Goal: Task Accomplishment & Management: Complete application form

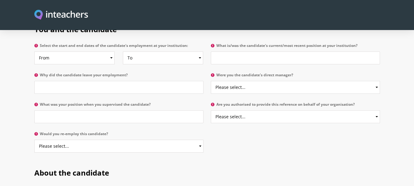
scroll to position [320, 0]
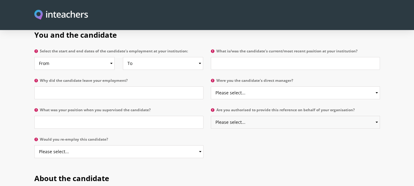
click at [375, 116] on select "Please select... Yes No" at bounding box center [295, 122] width 169 height 13
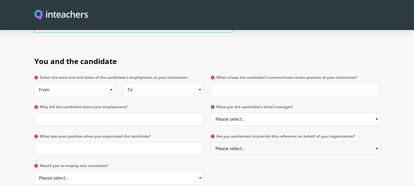
scroll to position [296, 0]
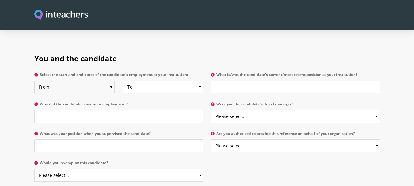
click at [112, 81] on select "From 2025 2024 2023 2022 2021 2020 2019 2018 2017 2016 2015 2014 2013 2012 2011…" at bounding box center [74, 87] width 80 height 13
click at [34, 81] on select "From 2025 2024 2023 2022 2021 2020 2019 2018 2017 2016 2015 2014 2013 2012 2011…" at bounding box center [74, 87] width 80 height 13
click at [109, 81] on select "From 2025 2024 2023 2022 2021 2020 2019 2018 2017 2016 2015 2014 2013 2012 2011…" at bounding box center [74, 87] width 80 height 13
select select "2024"
click at [34, 81] on select "From 2025 2024 2023 2022 2021 2020 2019 2018 2017 2016 2015 2014 2013 2012 2011…" at bounding box center [74, 87] width 80 height 13
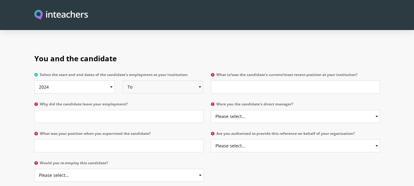
click at [201, 81] on select "To Currently 2025 2024 2023 2022 2021 2020 2019 2018 2017 2016 2015 2014 2013 2…" at bounding box center [163, 87] width 80 height 13
select select "2025"
click at [123, 81] on select "To Currently 2025 2024 2023 2022 2021 2020 2019 2018 2017 2016 2015 2014 2013 2…" at bounding box center [163, 87] width 80 height 13
click at [104, 110] on input "Why did the candidate leave your employment?" at bounding box center [118, 116] width 169 height 13
drag, startPoint x: 40, startPoint y: 86, endPoint x: 129, endPoint y: 86, distance: 88.9
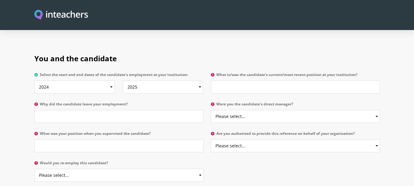
click at [129, 102] on label "Why did the candidate leave your employment?" at bounding box center [118, 106] width 169 height 8
copy label "Why did the candidate leave your employment?"
drag, startPoint x: 41, startPoint y: 116, endPoint x: 156, endPoint y: 120, distance: 115.1
click at [156, 132] on label "What was your position when you supervised the candidate?" at bounding box center [118, 136] width 169 height 8
copy label "What was your position when you supervised the candidate?"
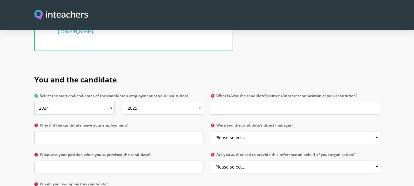
scroll to position [278, 0]
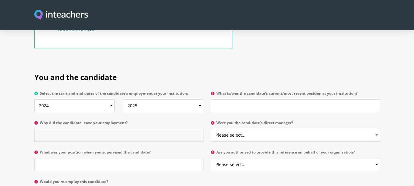
click at [146, 129] on input "Why did the candidate leave your employment?" at bounding box center [118, 135] width 169 height 13
drag, startPoint x: 67, startPoint y: 119, endPoint x: 0, endPoint y: 127, distance: 67.9
click at [0, 127] on section "You and the candidate Select the start and end dates of the candidate's employm…" at bounding box center [207, 135] width 414 height 144
paste input "completion of contract"
click at [41, 129] on input "completion of contract" at bounding box center [118, 135] width 169 height 13
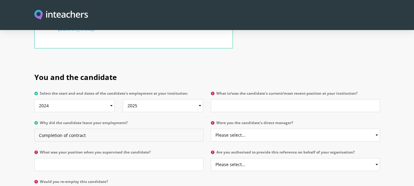
click at [68, 129] on input "Completion of contract" at bounding box center [118, 135] width 169 height 13
click at [102, 129] on input "Completion of contract" at bounding box center [118, 135] width 169 height 13
type input "Completion of contract"
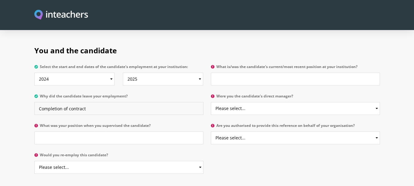
scroll to position [307, 0]
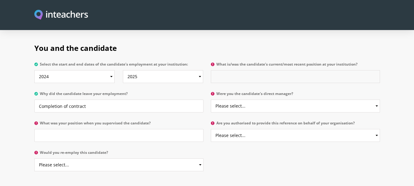
click at [258, 70] on input "What is/was the candidate's current/most recent position at your institution?" at bounding box center [295, 76] width 169 height 13
drag, startPoint x: 263, startPoint y: 63, endPoint x: 212, endPoint y: 65, distance: 51.3
click at [212, 70] on input "Lecturer in Zoology" at bounding box center [295, 76] width 169 height 13
type input "Lecturer in Zoology"
click at [95, 129] on input "What was your position when you supervised the candidate?" at bounding box center [118, 135] width 169 height 13
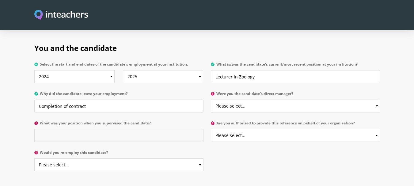
paste input "Lecturer in Zoology"
type input "Lecturer in Zoology"
click at [375, 100] on select "Please select... Yes No" at bounding box center [295, 106] width 169 height 13
select select "Yes"
click at [211, 100] on select "Please select... Yes No" at bounding box center [295, 106] width 169 height 13
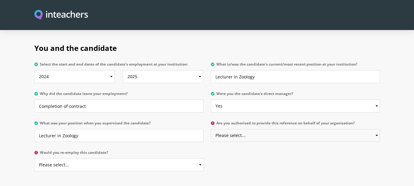
click at [334, 129] on select "Please select... Yes No" at bounding box center [295, 135] width 169 height 13
select select "Yes"
click at [211, 129] on select "Please select... Yes No" at bounding box center [295, 135] width 169 height 13
click at [201, 159] on select "Please select... Yes No" at bounding box center [118, 165] width 169 height 13
select select "Yes"
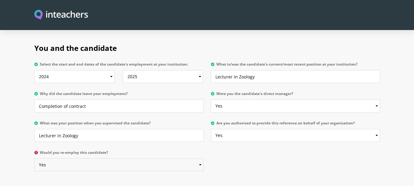
click at [34, 159] on select "Please select... Yes No" at bounding box center [118, 165] width 169 height 13
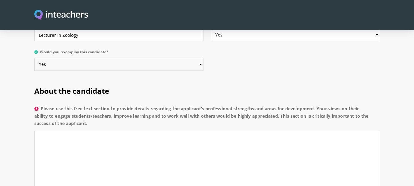
scroll to position [423, 0]
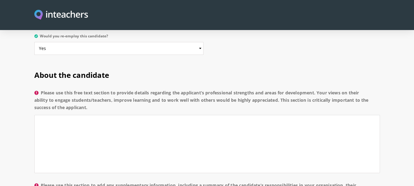
drag, startPoint x: 42, startPoint y: 75, endPoint x: 89, endPoint y: 93, distance: 50.2
click at [89, 93] on label "Please use this free text section to provide details regarding the applicant’s …" at bounding box center [207, 102] width 346 height 26
copy label "Please use this free text section to provide details regarding the applicant’s …"
